Goal: Task Accomplishment & Management: Use online tool/utility

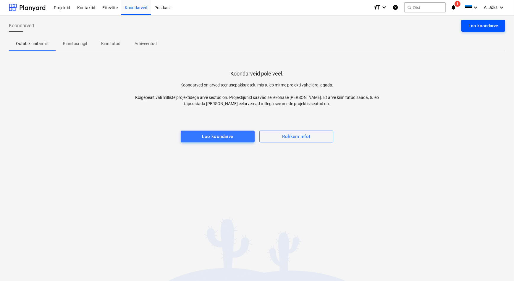
click at [475, 25] on div "Loo koondarve" at bounding box center [484, 26] width 30 height 8
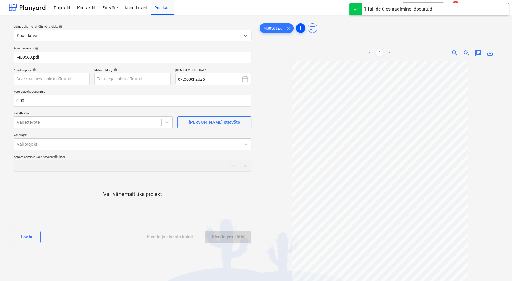
click at [301, 28] on span "add" at bounding box center [300, 28] width 7 height 7
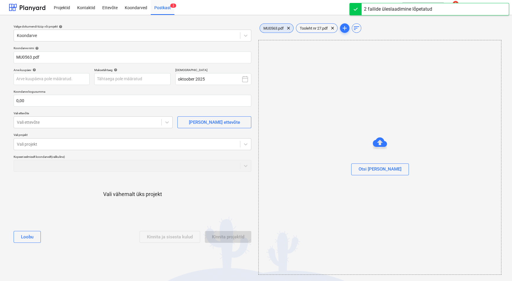
click at [280, 26] on span "MU0563.pdf" at bounding box center [274, 28] width 28 height 4
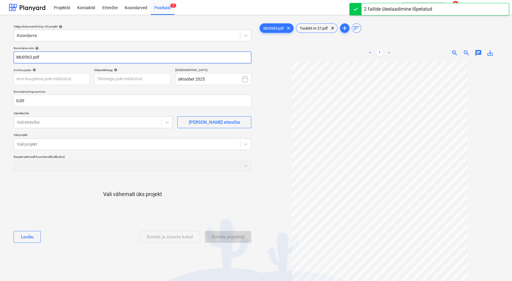
click at [17, 59] on input "MU0563.pdf" at bounding box center [133, 57] width 238 height 12
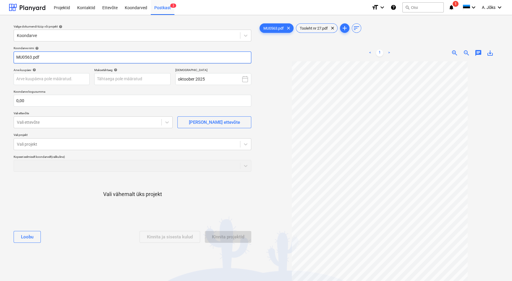
paste input "Tallinna Teede AS"
type input "Tallinna Teede AS arve MU0563.pdf"
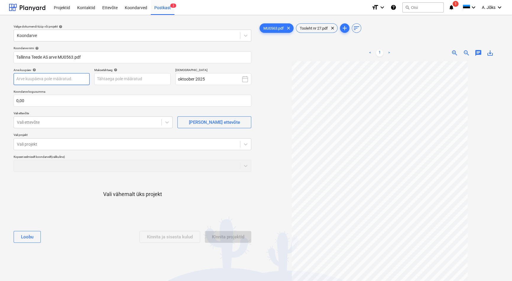
click at [53, 80] on body "Projektid Kontaktid Ettevõte Koondarved Postkast 2 format_size keyboard_arrow_d…" at bounding box center [256, 140] width 512 height 281
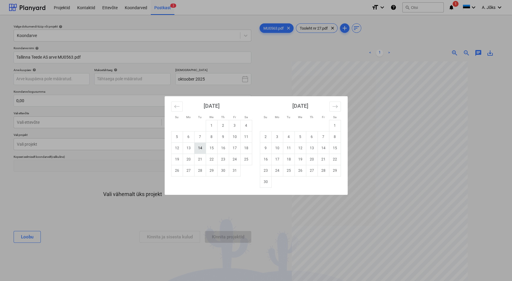
click at [203, 145] on td "14" at bounding box center [200, 147] width 12 height 11
type input "[DATE]"
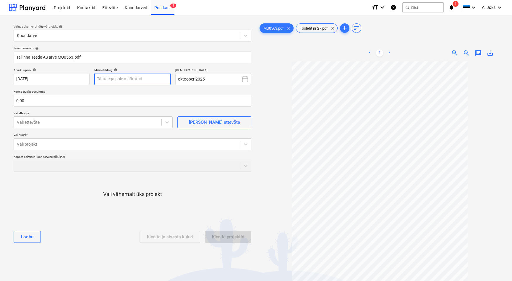
click at [135, 80] on body "Projektid Kontaktid Ettevõte Koondarved Postkast 2 format_size keyboard_arrow_d…" at bounding box center [256, 140] width 512 height 281
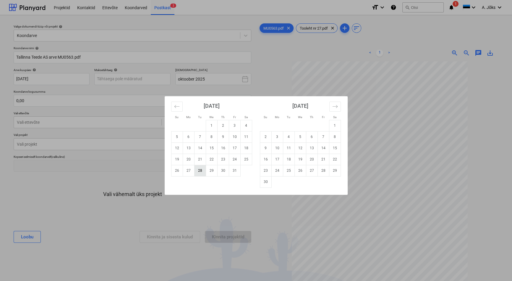
click at [201, 171] on td "28" at bounding box center [200, 170] width 12 height 11
type input "[DATE]"
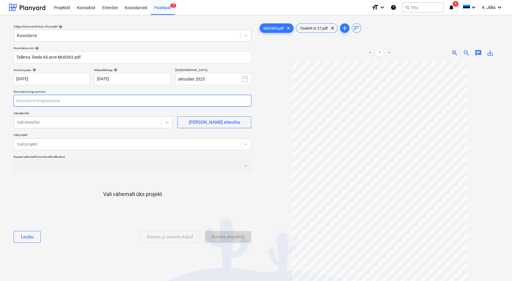
click at [78, 100] on input "text" at bounding box center [133, 101] width 238 height 12
type input "0,00"
click at [29, 99] on input "text" at bounding box center [133, 101] width 238 height 12
type input "172,50"
click at [41, 123] on div at bounding box center [88, 122] width 142 height 6
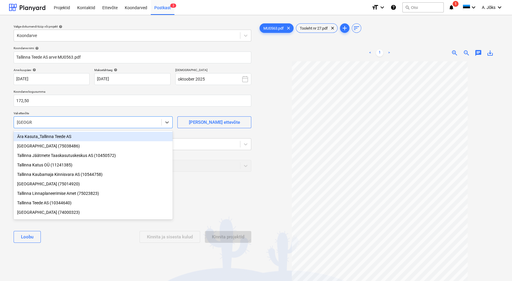
type input "tallinna t"
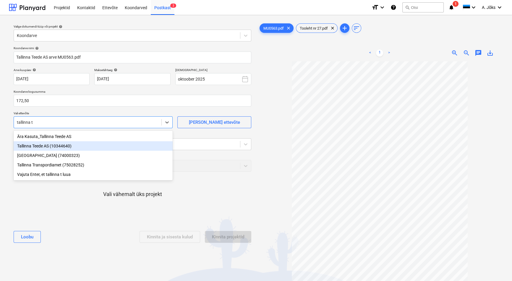
click at [40, 148] on div "Tallinna Teede AS (10344640)" at bounding box center [93, 145] width 159 height 9
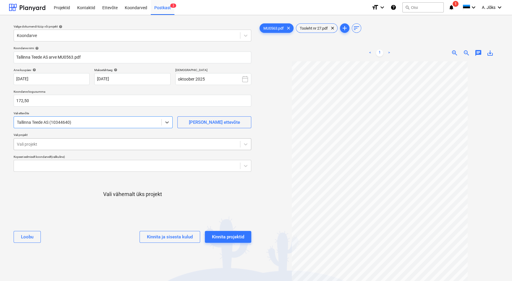
click at [62, 143] on div at bounding box center [127, 144] width 220 height 6
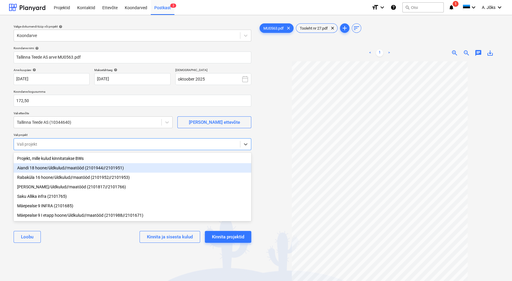
click at [58, 169] on div "Aiandi 18 hoone/üldkulud//maatööd (2101944//2101951)" at bounding box center [133, 167] width 238 height 9
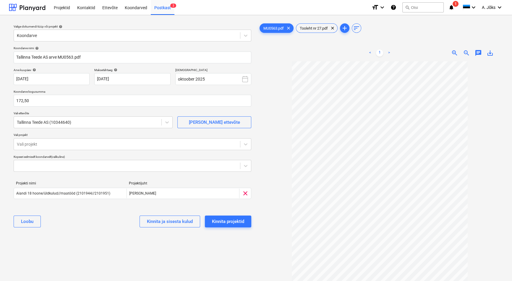
click at [58, 241] on div "Valige dokumendi tüüp või projekt help Koondarve Koondarve nimi help Tallinna T…" at bounding box center [132, 174] width 247 height 308
drag, startPoint x: 476, startPoint y: 50, endPoint x: 474, endPoint y: 56, distance: 6.0
click at [476, 50] on span "chat" at bounding box center [478, 52] width 7 height 7
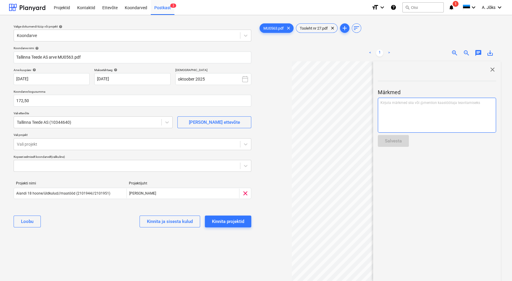
click at [452, 103] on p "Kirjuta märkmed siia või @mention kaastöötaja teavitamiseks ﻿" at bounding box center [437, 102] width 113 height 5
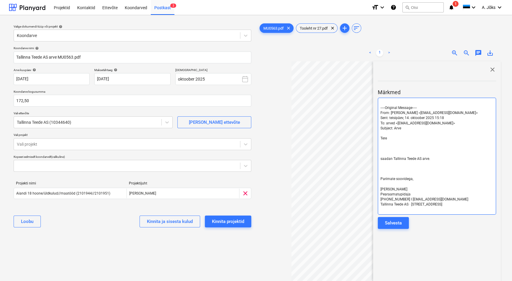
scroll to position [51, 0]
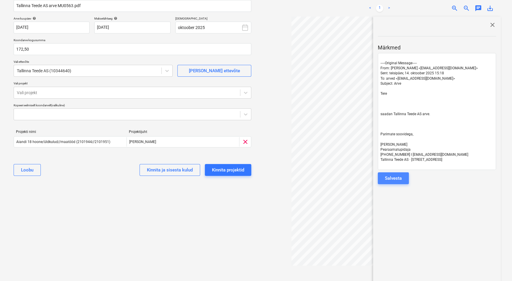
click at [396, 179] on div "Salvesta" at bounding box center [393, 178] width 17 height 8
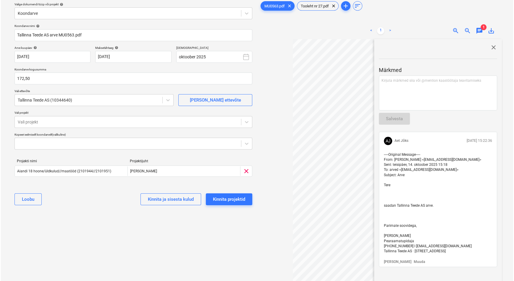
scroll to position [0, 0]
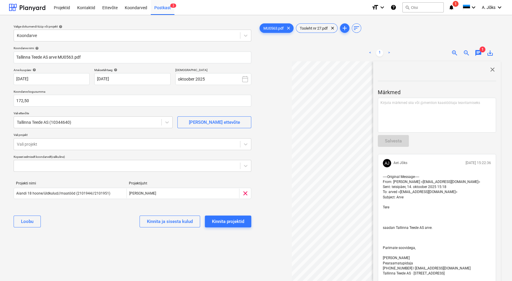
click at [491, 69] on span "close" at bounding box center [492, 69] width 7 height 7
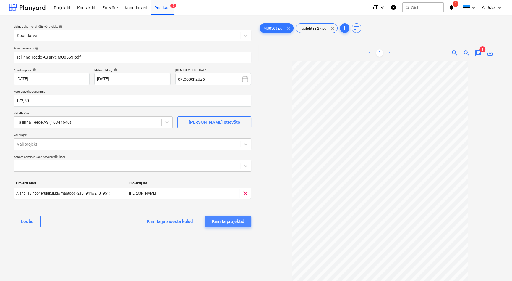
click at [234, 224] on div "Kinnita projektid" at bounding box center [228, 221] width 32 height 8
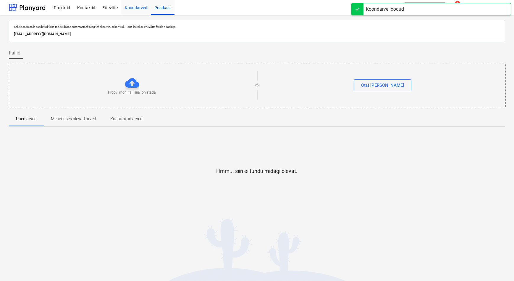
click at [133, 9] on div "Koondarved" at bounding box center [136, 7] width 30 height 15
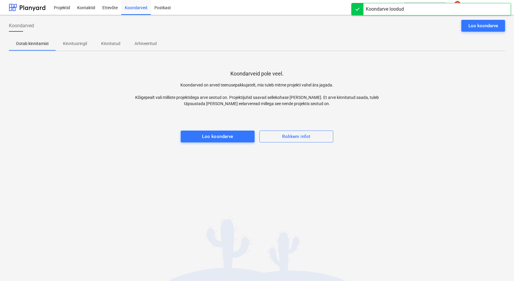
click at [81, 43] on p "Kinnitusringil" at bounding box center [75, 44] width 24 height 6
